Goal: Information Seeking & Learning: Learn about a topic

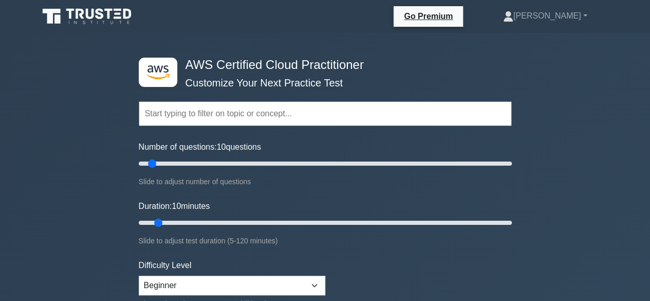
click at [204, 110] on input "text" at bounding box center [325, 113] width 373 height 25
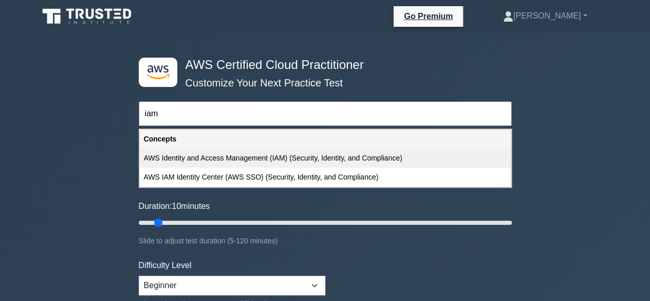
click at [278, 158] on div "AWS Identity and Access Management (IAM) (Security, Identity, and Compliance)" at bounding box center [325, 157] width 371 height 19
type input "AWS Identity and Access Management (IAM) (Security, Identity, and Compliance)"
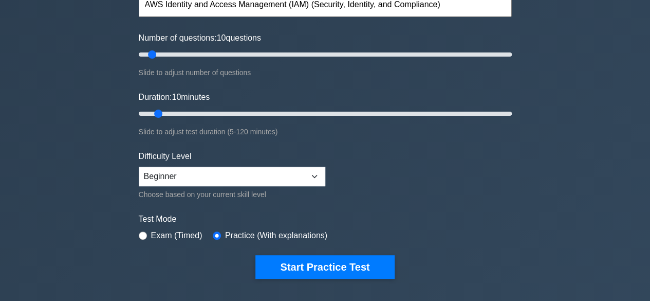
scroll to position [157, 0]
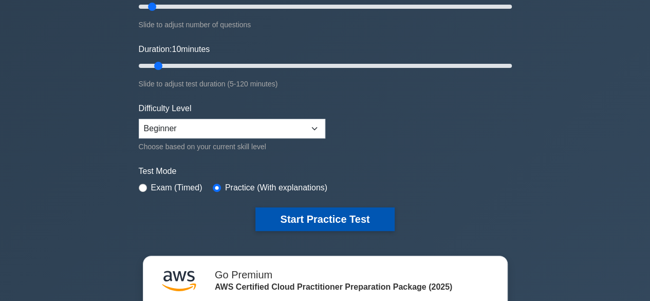
click at [324, 212] on button "Start Practice Test" at bounding box center [324, 219] width 139 height 24
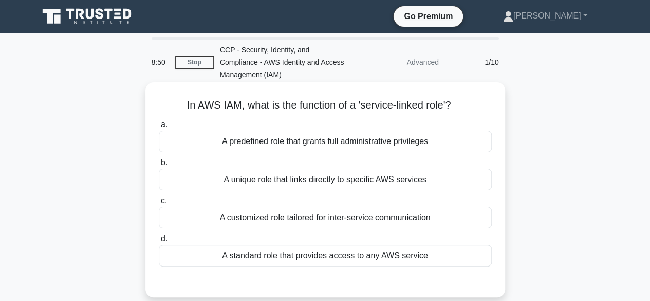
click at [287, 257] on div "A standard role that provides access to any AWS service" at bounding box center [325, 256] width 333 height 22
click at [159, 242] on input "d. A standard role that provides access to any AWS service" at bounding box center [159, 238] width 0 height 7
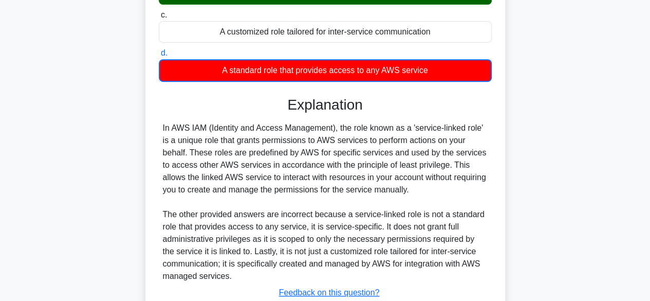
scroll to position [259, 0]
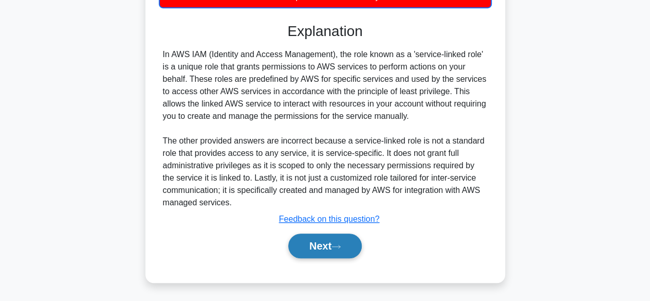
click at [317, 241] on button "Next" at bounding box center [324, 245] width 73 height 25
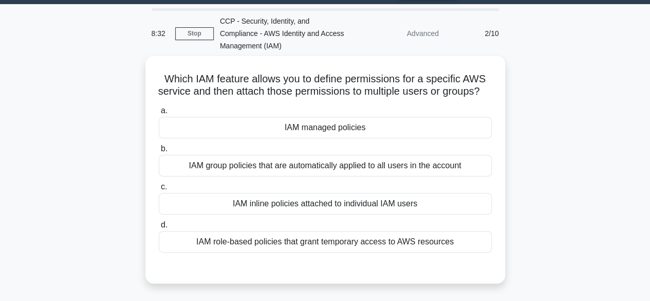
scroll to position [29, 0]
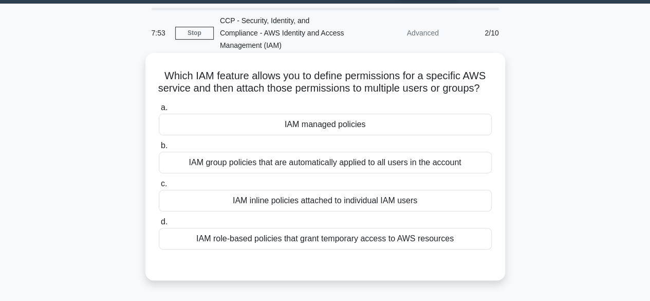
click at [318, 172] on div "IAM group policies that are automatically applied to all users in the account" at bounding box center [325, 163] width 333 height 22
click at [159, 149] on input "b. IAM group policies that are automatically applied to all users in the account" at bounding box center [159, 145] width 0 height 7
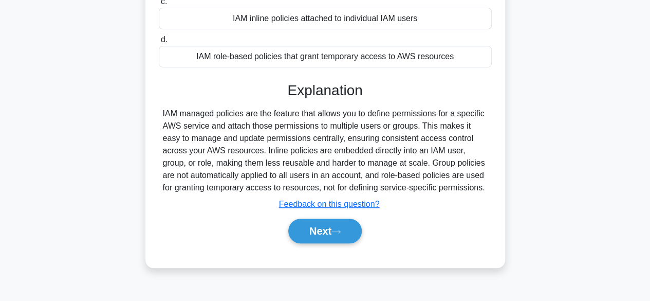
scroll to position [215, 0]
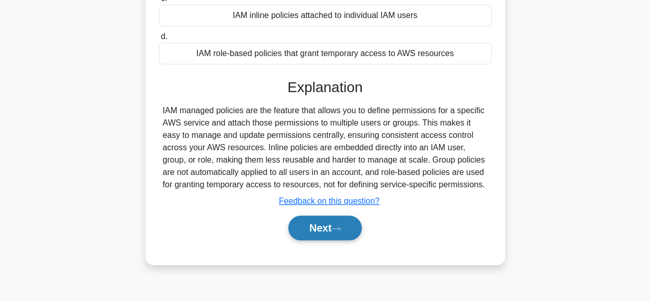
click at [319, 238] on button "Next" at bounding box center [324, 227] width 73 height 25
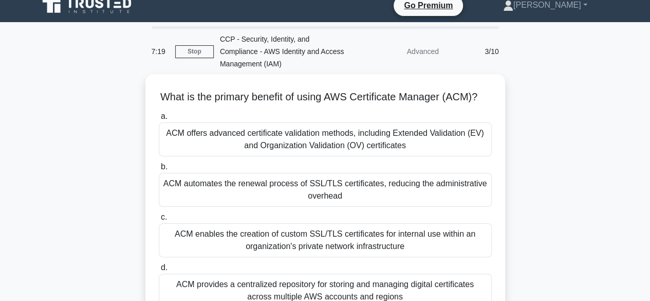
scroll to position [21, 0]
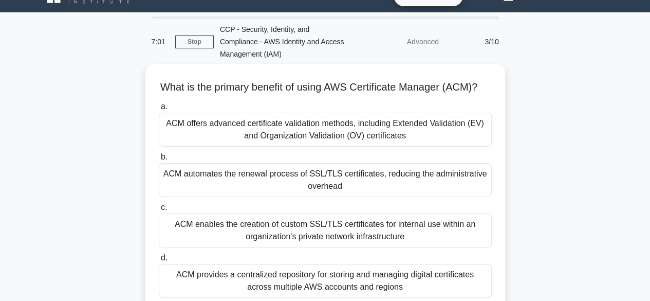
click at [319, 238] on div "ACM enables the creation of custom SSL/TLS certificates for internal use within…" at bounding box center [325, 230] width 333 height 34
click at [159, 211] on input "c. ACM enables the creation of custom SSL/TLS certificates for internal use wit…" at bounding box center [159, 207] width 0 height 7
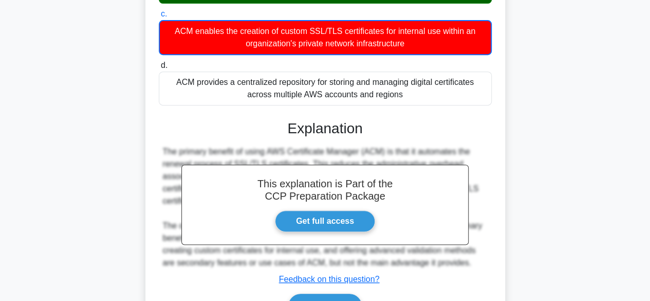
scroll to position [284, 0]
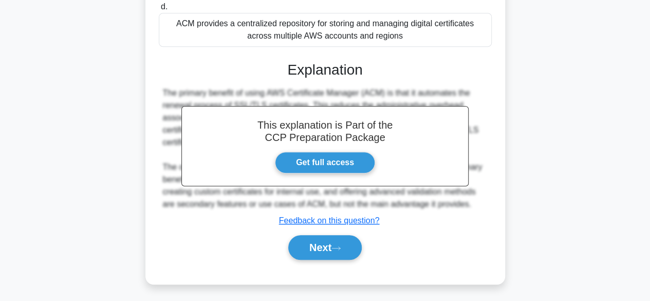
click at [319, 238] on button "Next" at bounding box center [324, 247] width 73 height 25
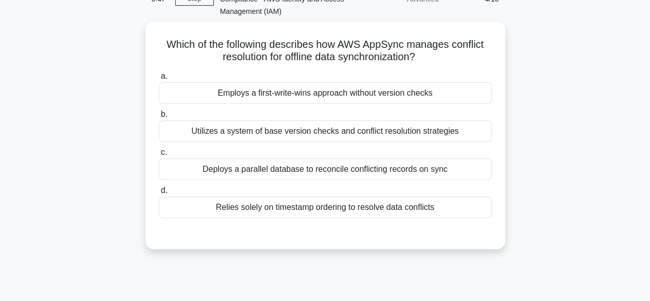
scroll to position [64, 0]
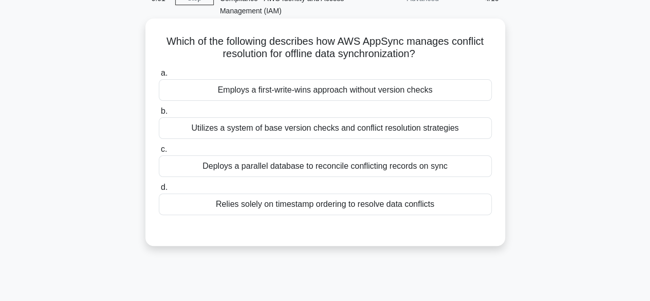
click at [250, 88] on div "Employs a first-write-wins approach without version checks" at bounding box center [325, 90] width 333 height 22
click at [159, 77] on input "a. Employs a first-write-wins approach without version checks" at bounding box center [159, 73] width 0 height 7
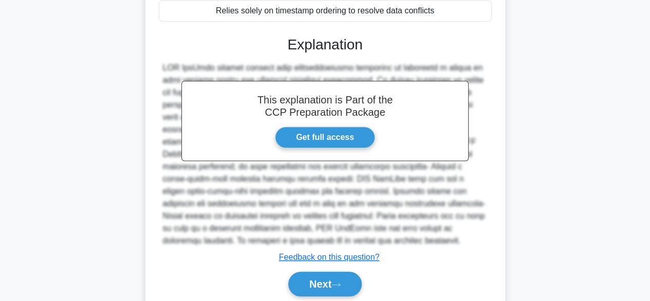
scroll to position [296, 0]
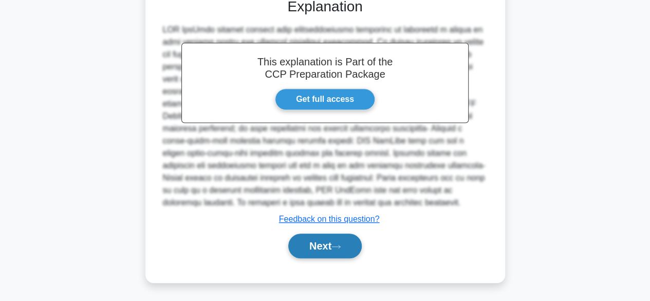
click at [337, 246] on icon at bounding box center [336, 246] width 8 height 3
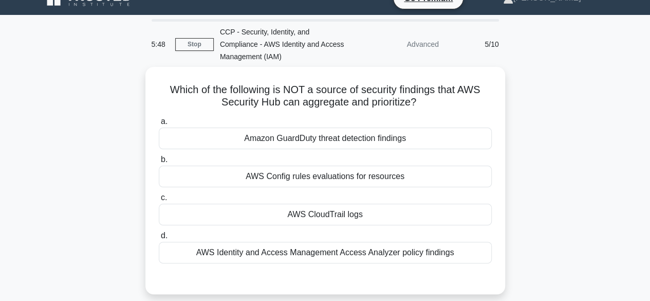
scroll to position [30, 0]
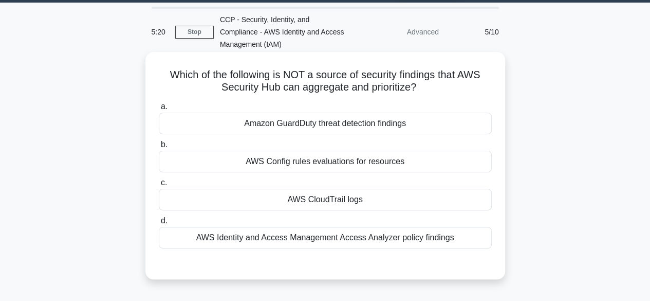
click at [371, 125] on div "Amazon GuardDuty threat detection findings" at bounding box center [325, 124] width 333 height 22
click at [159, 110] on input "a. Amazon GuardDuty threat detection findings" at bounding box center [159, 106] width 0 height 7
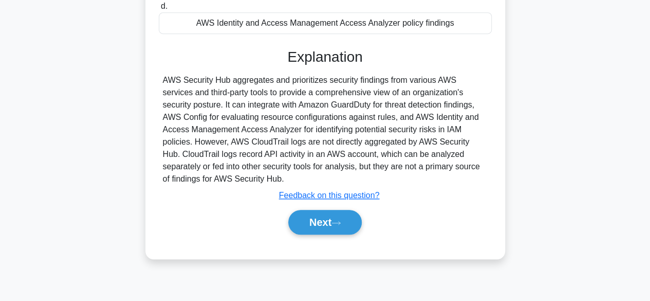
scroll to position [254, 0]
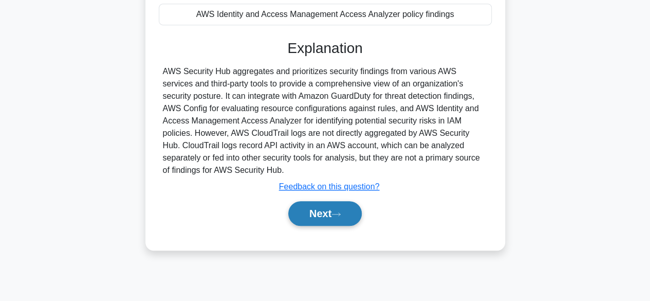
click at [334, 206] on button "Next" at bounding box center [324, 213] width 73 height 25
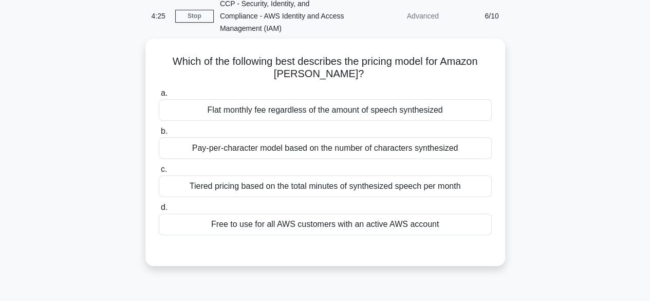
scroll to position [45, 0]
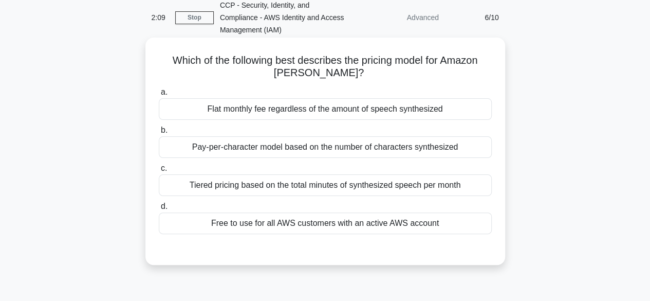
click at [222, 182] on div "Tiered pricing based on the total minutes of synthesized speech per month" at bounding box center [325, 185] width 333 height 22
click at [159, 172] on input "c. Tiered pricing based on the total minutes of synthesized speech per month" at bounding box center [159, 168] width 0 height 7
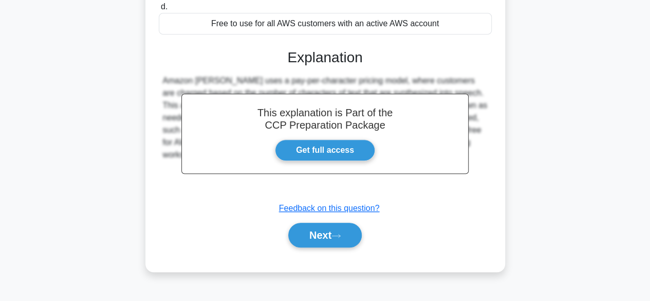
scroll to position [254, 0]
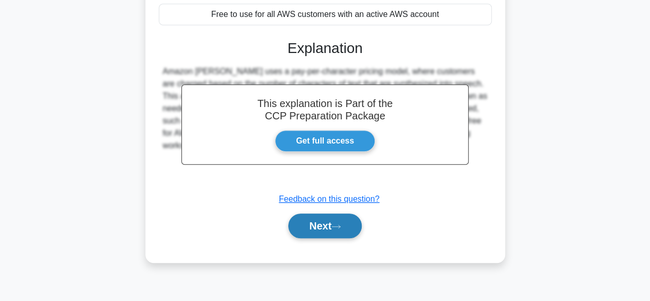
click at [307, 229] on button "Next" at bounding box center [324, 225] width 73 height 25
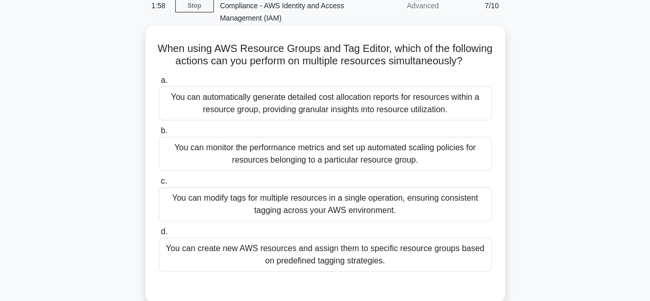
scroll to position [56, 0]
click at [446, 263] on div "You can create new AWS resources and assign them to specific resource groups ba…" at bounding box center [325, 255] width 333 height 34
click at [159, 235] on input "d. You can create new AWS resources and assign them to specific resource groups…" at bounding box center [159, 232] width 0 height 7
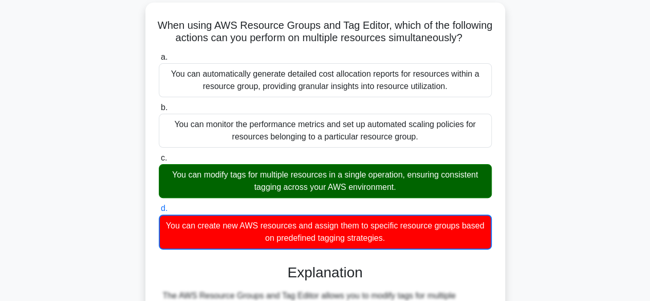
scroll to position [79, 0]
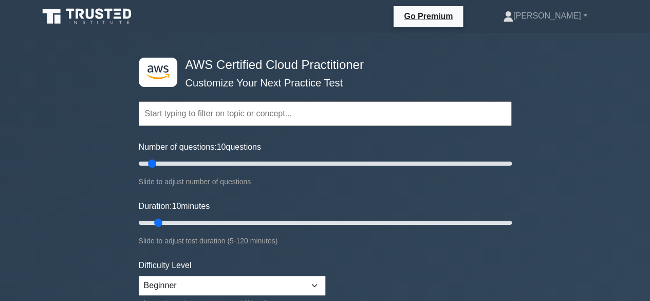
click at [255, 106] on input "text" at bounding box center [325, 113] width 373 height 25
click at [253, 113] on input "text" at bounding box center [325, 113] width 373 height 25
click at [259, 114] on input "text" at bounding box center [325, 113] width 373 height 25
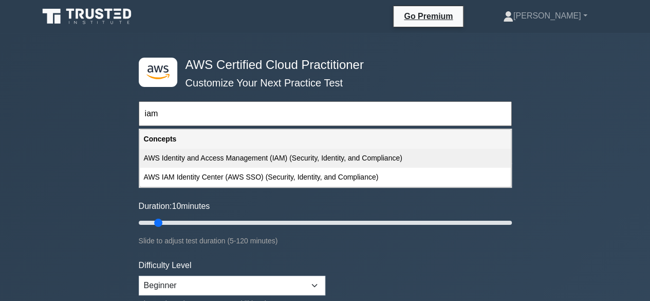
click at [291, 157] on div "AWS Identity and Access Management (IAM) (Security, Identity, and Compliance)" at bounding box center [325, 157] width 371 height 19
type input "AWS Identity and Access Management (IAM) (Security, Identity, and Compliance)"
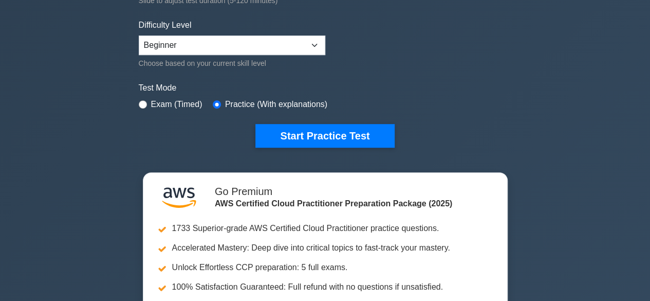
scroll to position [238, 0]
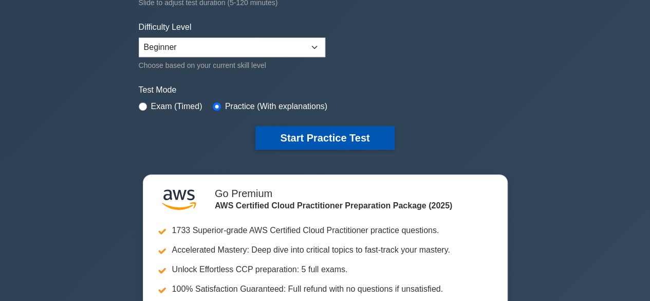
click at [333, 135] on button "Start Practice Test" at bounding box center [324, 138] width 139 height 24
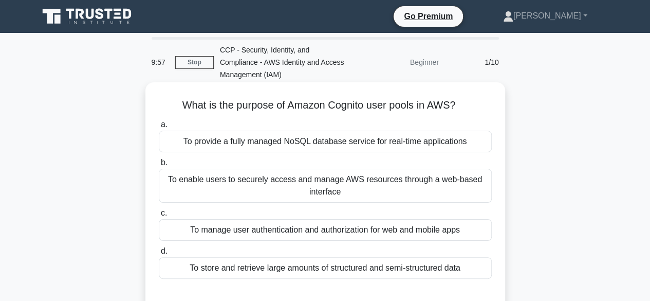
scroll to position [30, 0]
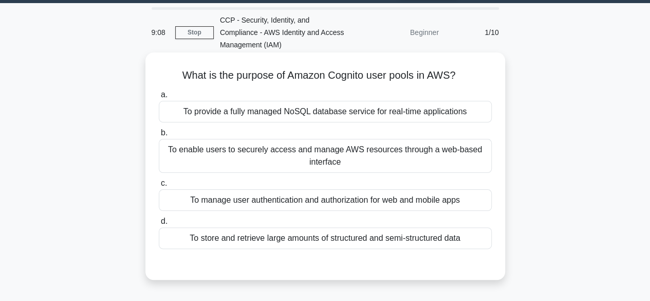
click at [450, 200] on div "To manage user authentication and authorization for web and mobile apps" at bounding box center [325, 200] width 333 height 22
click at [159, 187] on input "c. To manage user authentication and authorization for web and mobile apps" at bounding box center [159, 183] width 0 height 7
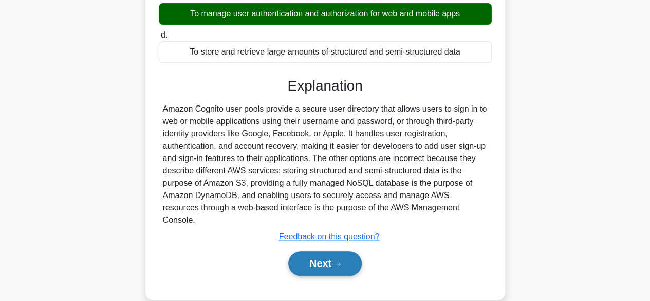
scroll to position [217, 0]
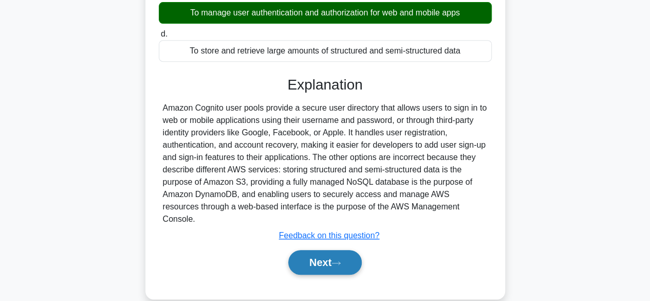
click at [329, 250] on button "Next" at bounding box center [324, 262] width 73 height 25
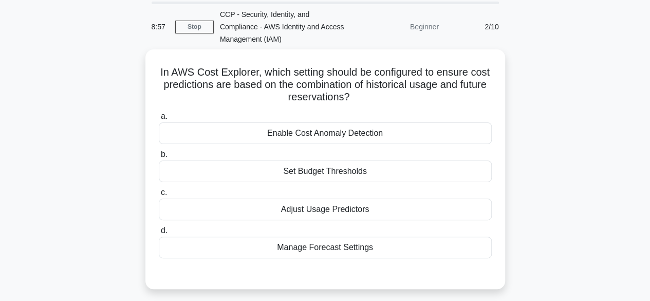
scroll to position [36, 0]
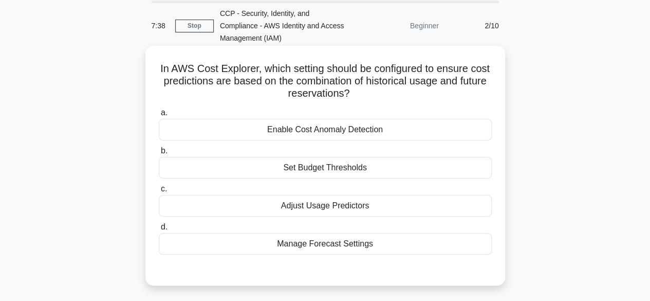
click at [360, 171] on div "Set Budget Thresholds" at bounding box center [325, 168] width 333 height 22
click at [159, 154] on input "b. Set Budget Thresholds" at bounding box center [159, 150] width 0 height 7
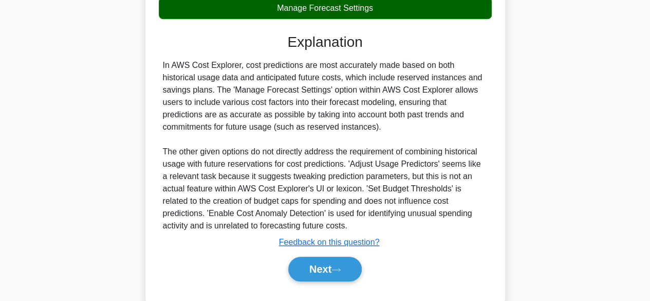
scroll to position [296, 0]
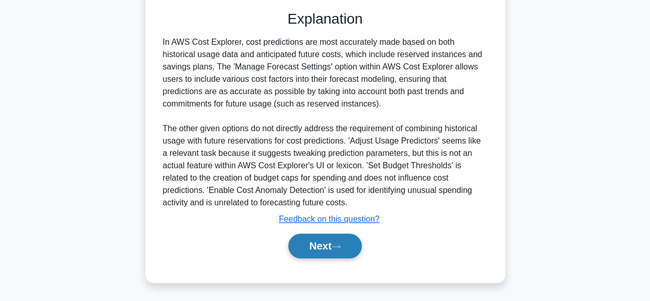
click at [328, 243] on button "Next" at bounding box center [324, 245] width 73 height 25
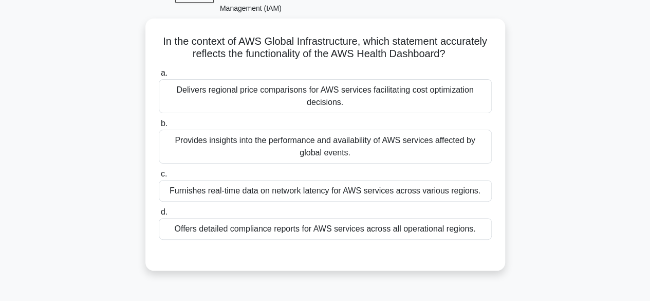
scroll to position [51, 0]
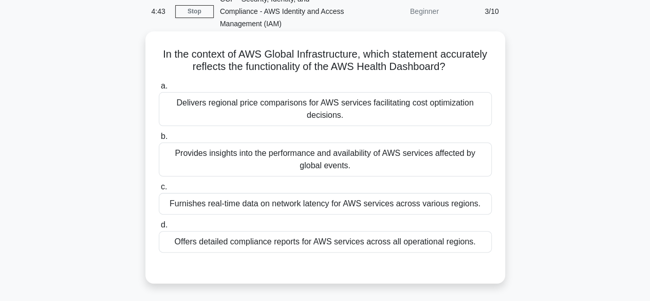
click at [389, 155] on div "Provides insights into the performance and availability of AWS services affecte…" at bounding box center [325, 159] width 333 height 34
click at [159, 140] on input "b. Provides insights into the performance and availability of AWS services affe…" at bounding box center [159, 136] width 0 height 7
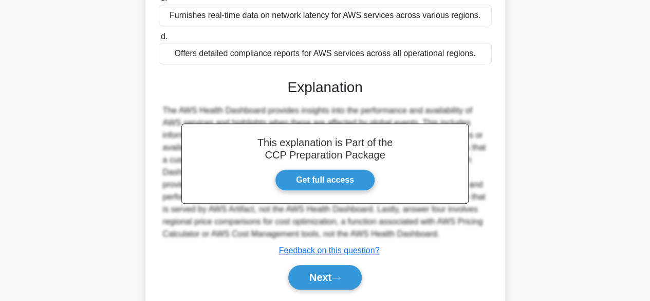
scroll to position [270, 0]
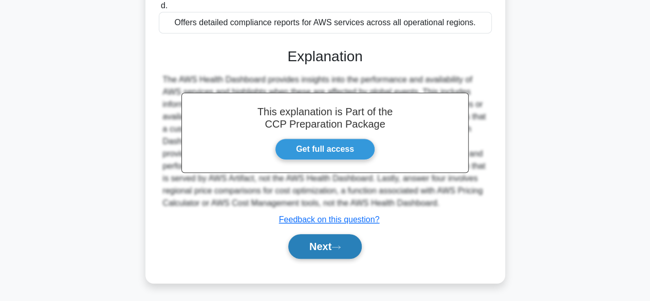
click at [323, 251] on button "Next" at bounding box center [324, 246] width 73 height 25
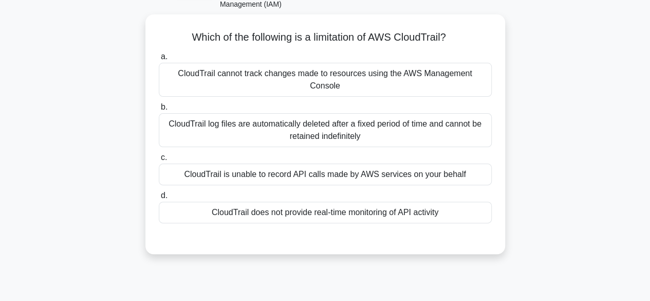
scroll to position [69, 0]
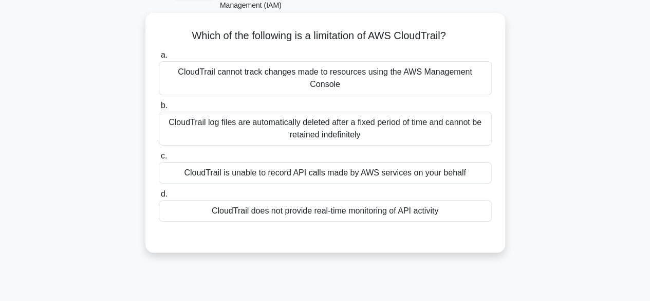
click at [312, 116] on div "CloudTrail log files are automatically deleted after a fixed period of time and…" at bounding box center [325, 128] width 333 height 34
click at [159, 109] on input "b. CloudTrail log files are automatically deleted after a fixed period of time …" at bounding box center [159, 105] width 0 height 7
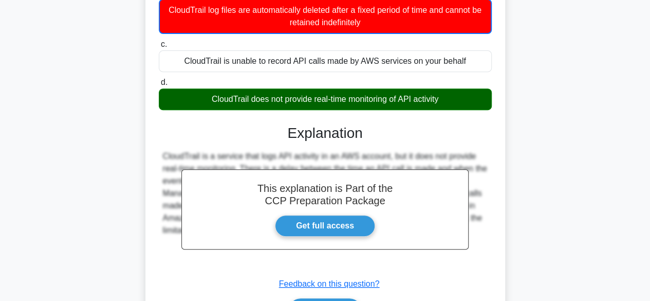
scroll to position [195, 0]
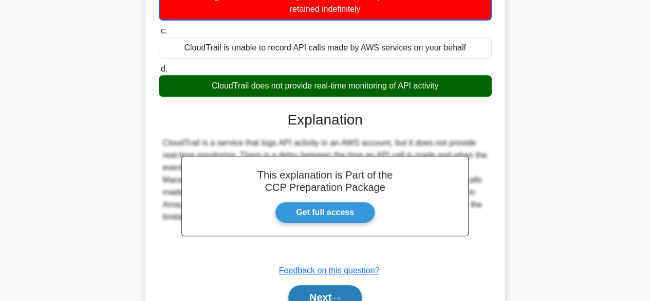
click at [328, 288] on button "Next" at bounding box center [324, 297] width 73 height 25
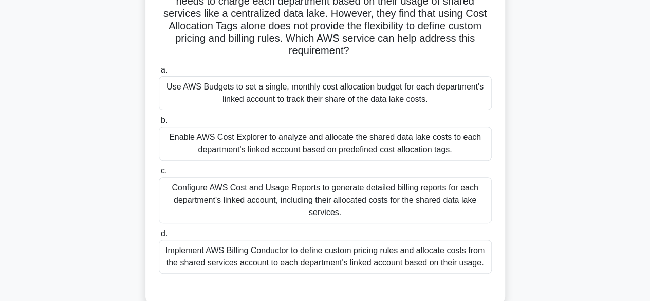
scroll to position [129, 0]
click at [334, 204] on div "Configure AWS Cost and Usage Reports to generate detailed billing reports for e…" at bounding box center [325, 199] width 333 height 46
click at [159, 174] on input "c. Configure AWS Cost and Usage Reports to generate detailed billing reports fo…" at bounding box center [159, 170] width 0 height 7
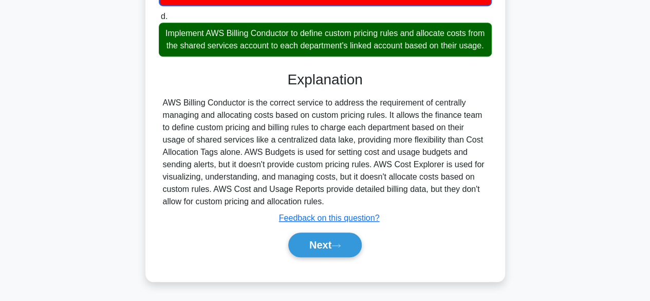
scroll to position [356, 0]
click at [328, 243] on button "Next" at bounding box center [324, 244] width 73 height 25
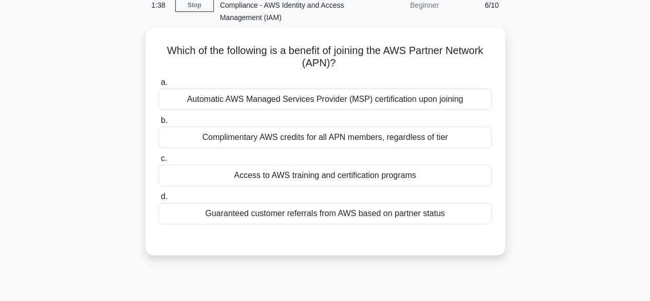
scroll to position [41, 0]
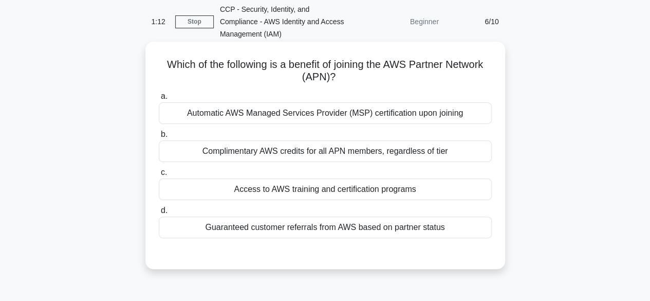
click at [376, 191] on div "Access to AWS training and certification programs" at bounding box center [325, 189] width 333 height 22
click at [159, 176] on input "c. Access to AWS training and certification programs" at bounding box center [159, 172] width 0 height 7
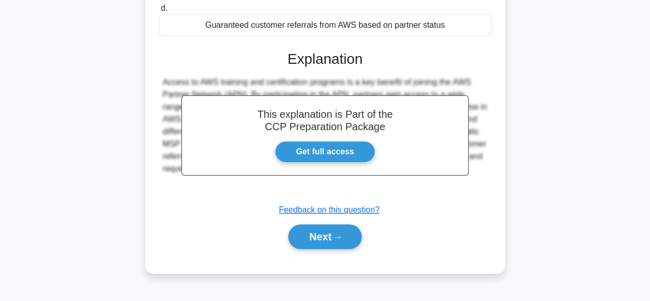
scroll to position [254, 0]
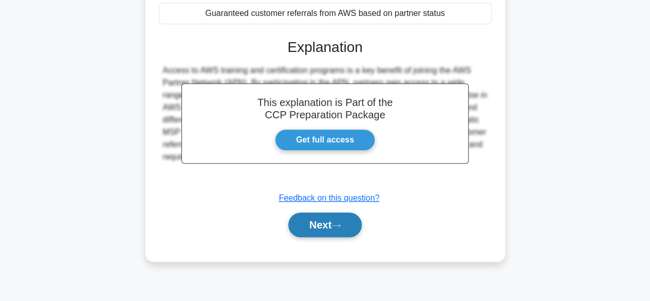
click at [328, 228] on button "Next" at bounding box center [324, 224] width 73 height 25
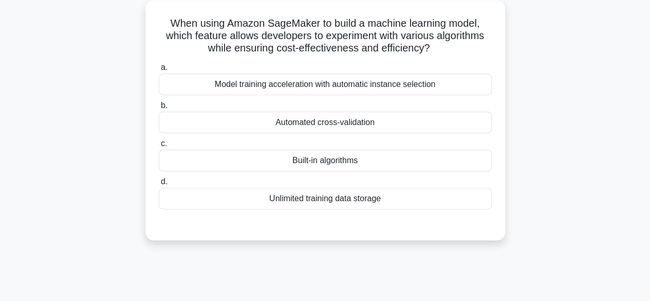
scroll to position [82, 0]
click at [330, 160] on div "Built-in algorithms" at bounding box center [325, 160] width 333 height 22
click at [159, 146] on input "c. Built-in algorithms" at bounding box center [159, 143] width 0 height 7
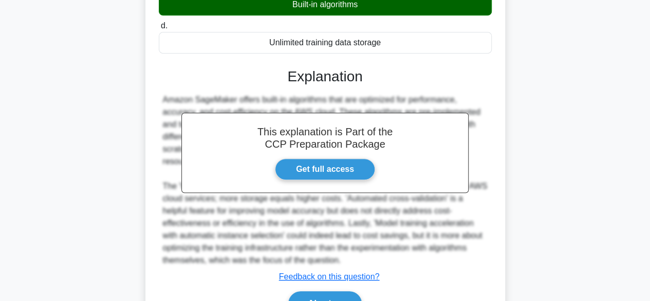
scroll to position [294, 0]
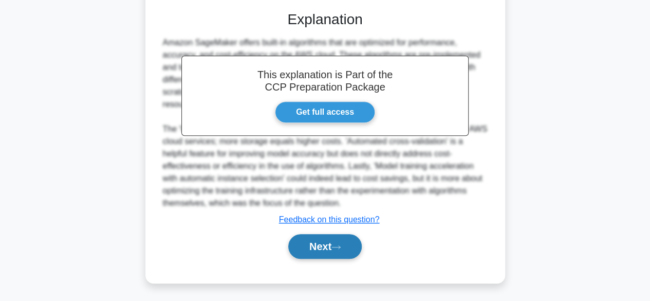
click at [323, 239] on button "Next" at bounding box center [324, 246] width 73 height 25
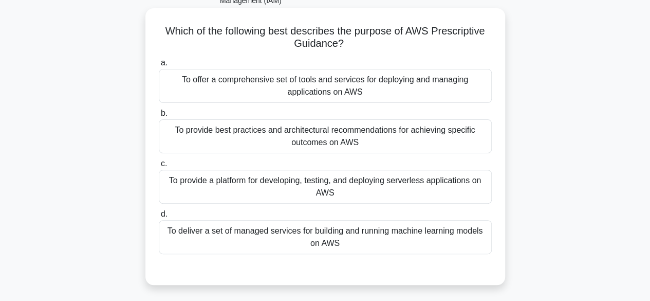
scroll to position [75, 0]
click at [317, 132] on div "To provide best practices and architectural recommendations for achieving speci…" at bounding box center [325, 136] width 333 height 34
click at [159, 116] on input "b. To provide best practices and architectural recommendations for achieving sp…" at bounding box center [159, 112] width 0 height 7
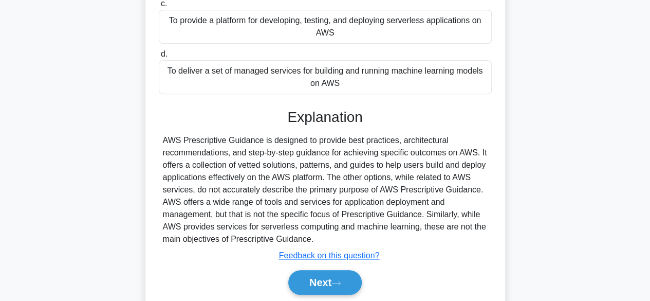
scroll to position [270, 0]
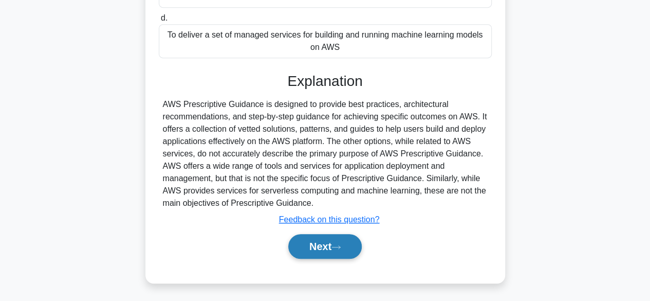
click at [320, 244] on button "Next" at bounding box center [324, 246] width 73 height 25
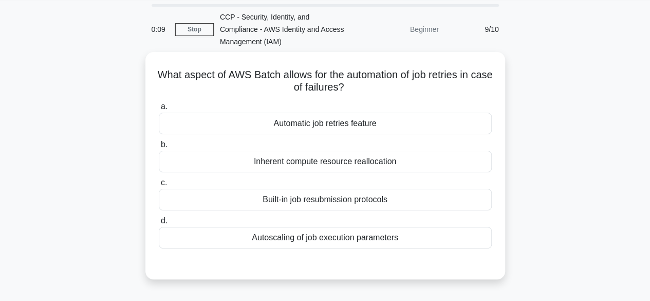
scroll to position [35, 0]
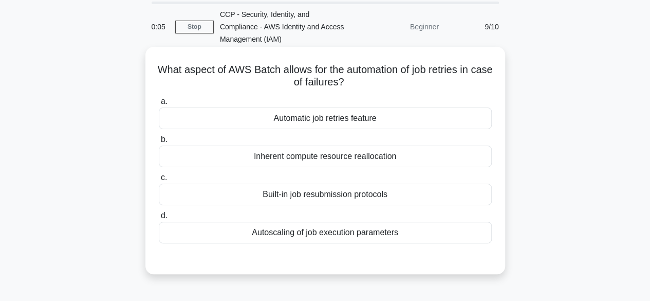
click at [328, 119] on div "Automatic job retries feature" at bounding box center [325, 118] width 333 height 22
click at [159, 105] on input "a. Automatic job retries feature" at bounding box center [159, 101] width 0 height 7
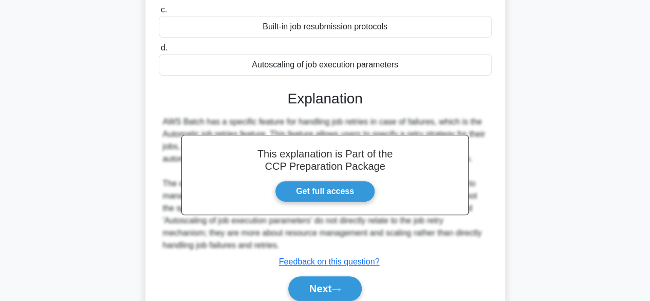
scroll to position [219, 0]
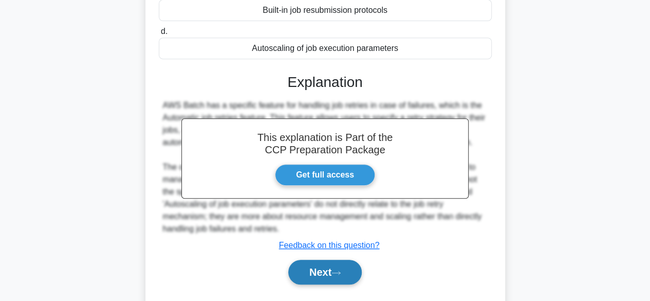
click at [337, 267] on button "Next" at bounding box center [324, 271] width 73 height 25
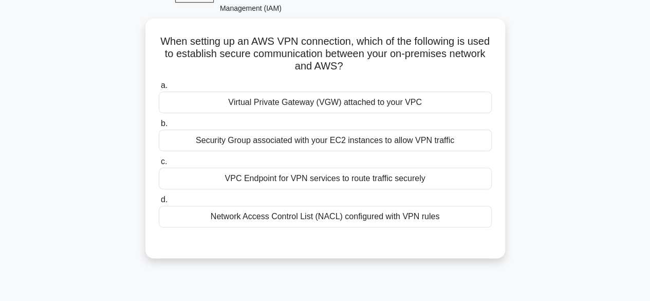
scroll to position [63, 0]
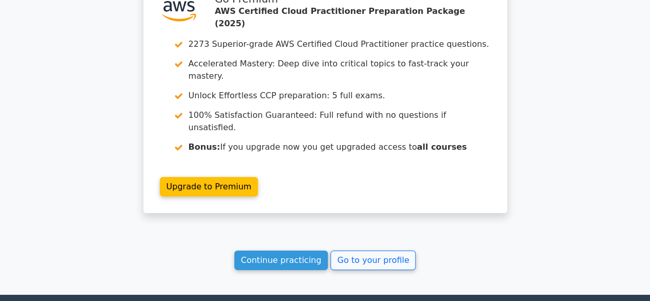
scroll to position [1572, 0]
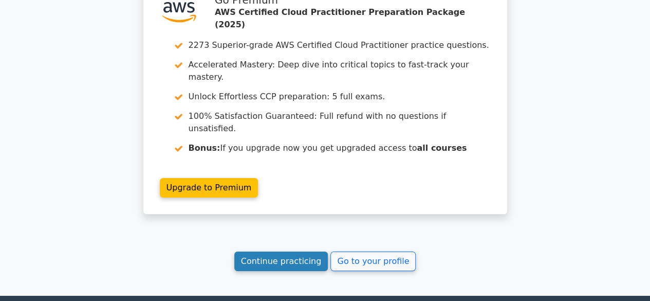
click at [294, 251] on link "Continue practicing" at bounding box center [281, 261] width 94 height 20
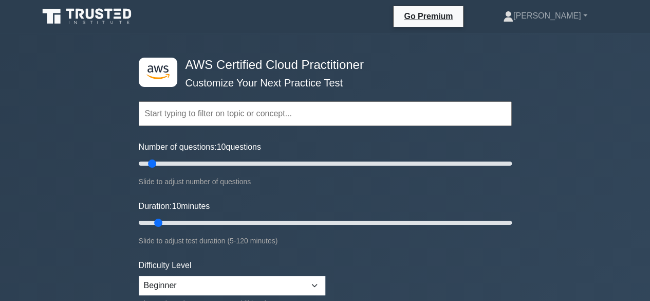
click at [327, 119] on input "text" at bounding box center [325, 113] width 373 height 25
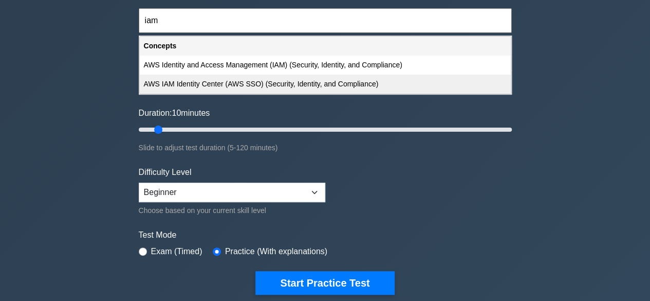
scroll to position [89, 0]
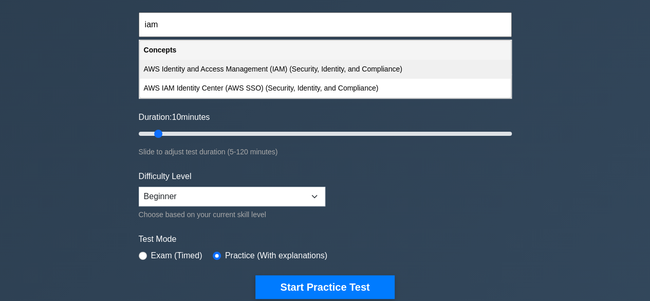
click at [325, 70] on div "AWS Identity and Access Management (IAM) (Security, Identity, and Compliance)" at bounding box center [325, 69] width 371 height 19
type input "AWS Identity and Access Management (IAM) (Security, Identity, and Compliance)"
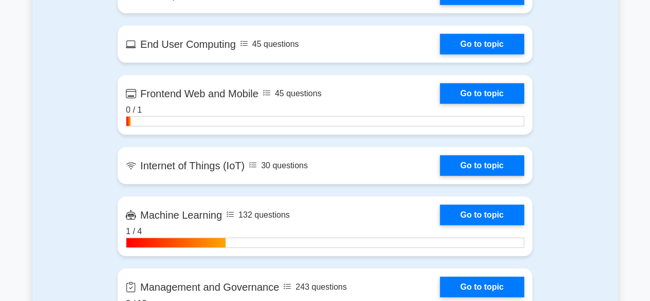
scroll to position [1267, 0]
